Goal: Task Accomplishment & Management: Complete application form

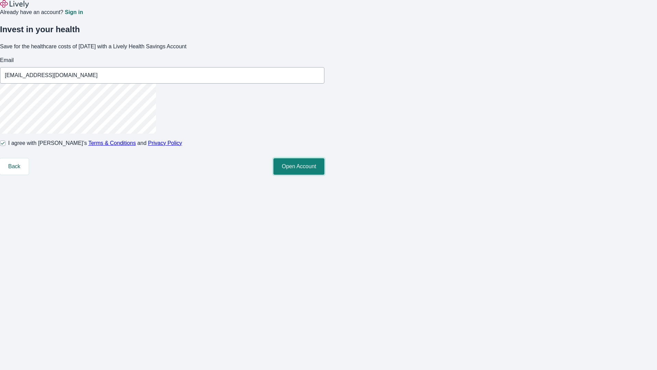
click at [324, 175] on button "Open Account" at bounding box center [298, 166] width 51 height 16
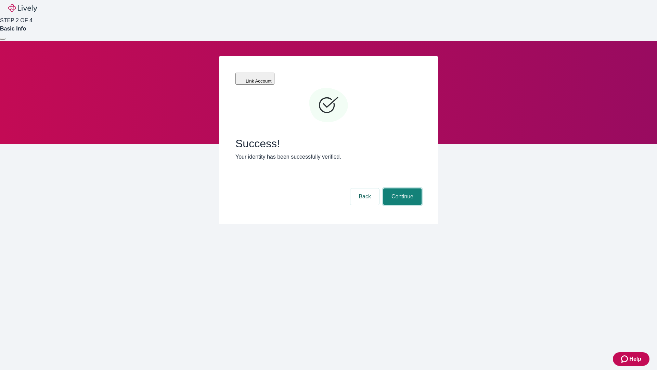
click at [401, 188] on button "Continue" at bounding box center [402, 196] width 38 height 16
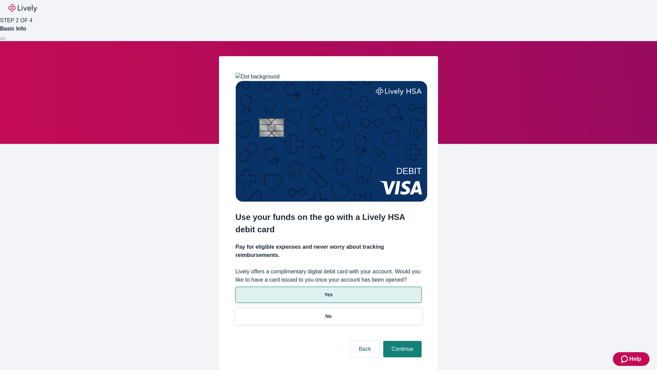
click at [328, 291] on p "Yes" at bounding box center [328, 294] width 8 height 7
click at [401, 341] on button "Continue" at bounding box center [402, 349] width 38 height 16
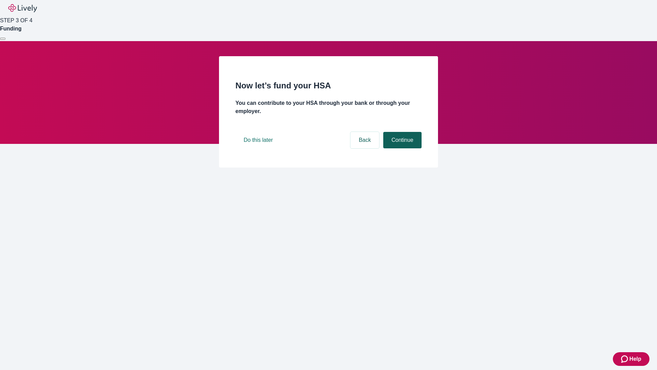
click at [401, 148] on button "Continue" at bounding box center [402, 140] width 38 height 16
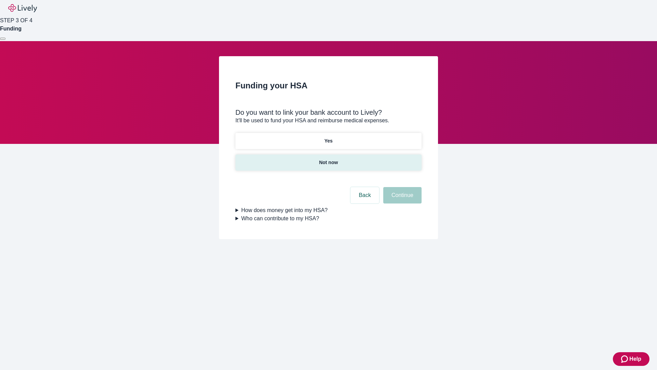
click at [328, 159] on p "Not now" at bounding box center [328, 162] width 19 height 7
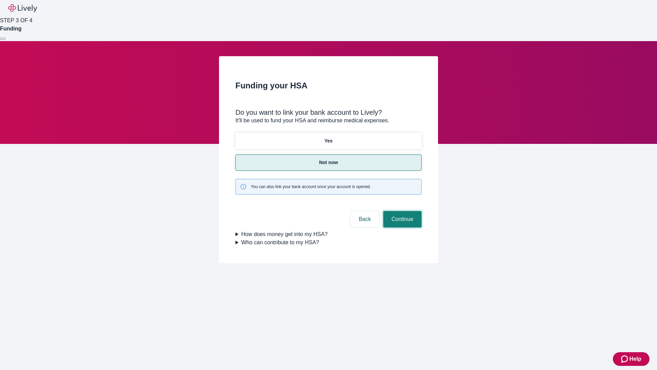
click at [401, 211] on button "Continue" at bounding box center [402, 219] width 38 height 16
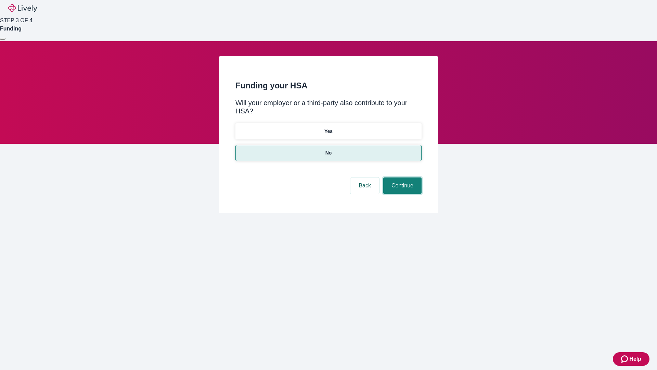
click at [401, 177] on button "Continue" at bounding box center [402, 185] width 38 height 16
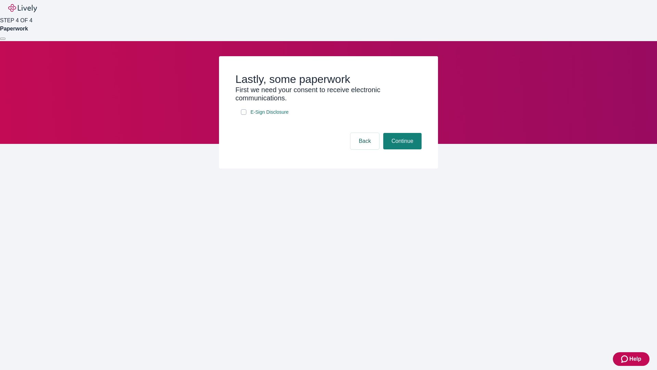
click at [244, 115] on input "E-Sign Disclosure" at bounding box center [243, 111] width 5 height 5
checkbox input "true"
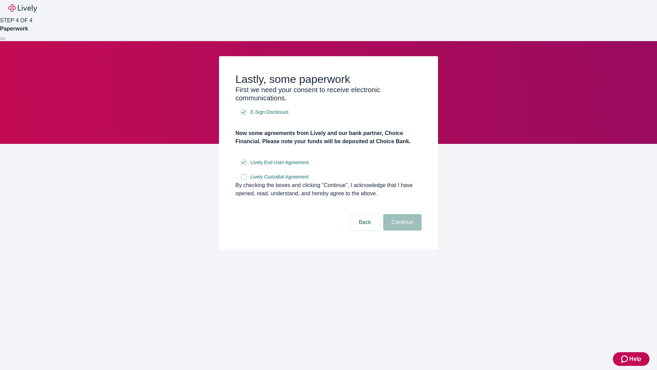
click at [244, 179] on input "Lively Custodial Agreement" at bounding box center [243, 176] width 5 height 5
checkbox input "true"
click at [401, 230] on button "Continue" at bounding box center [402, 222] width 38 height 16
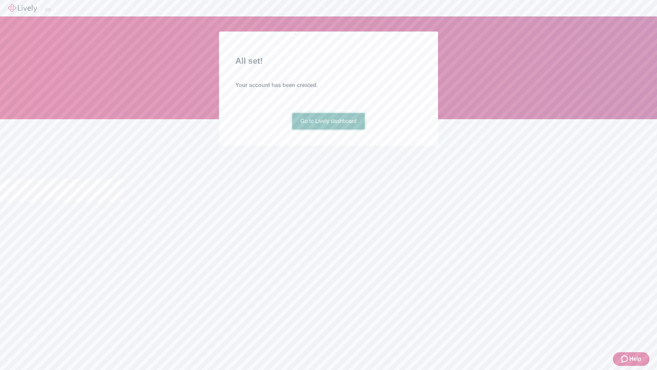
click at [328, 129] on link "Go to Lively dashboard" at bounding box center [328, 121] width 73 height 16
